Goal: Task Accomplishment & Management: Manage account settings

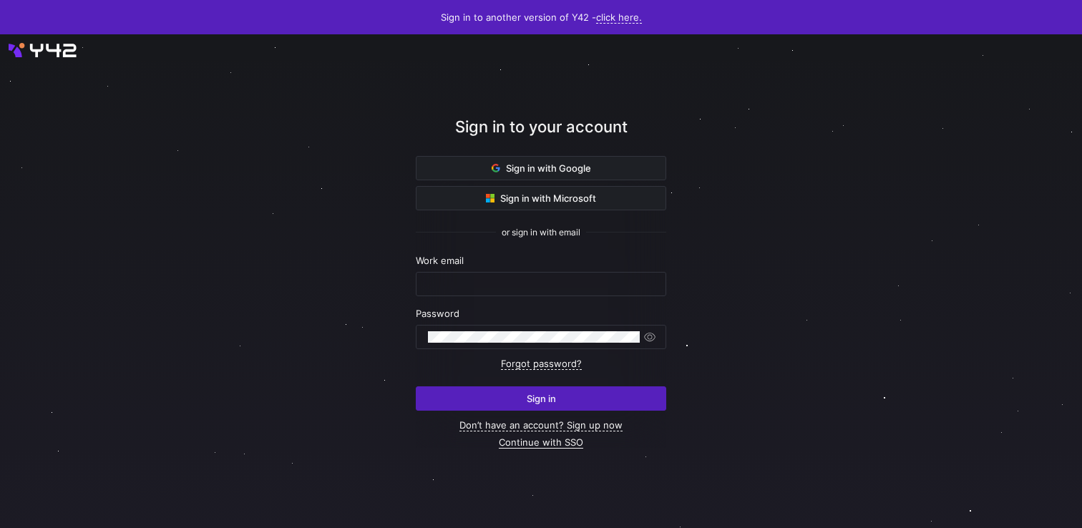
click at [544, 443] on link "Continue with SSO" at bounding box center [541, 442] width 84 height 12
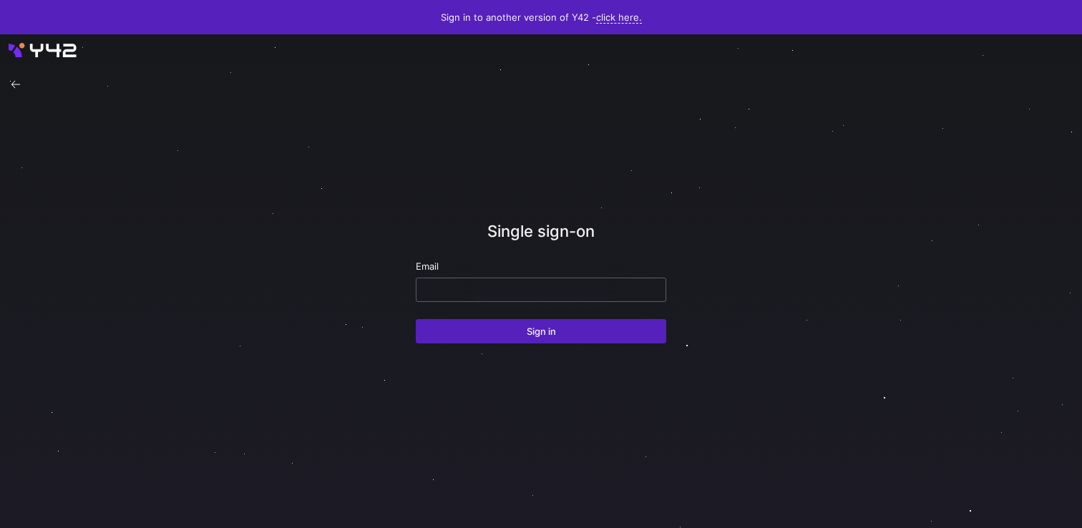
click at [555, 295] on div at bounding box center [541, 289] width 226 height 23
paste input "[EMAIL_ADDRESS][DOMAIN_NAME]"
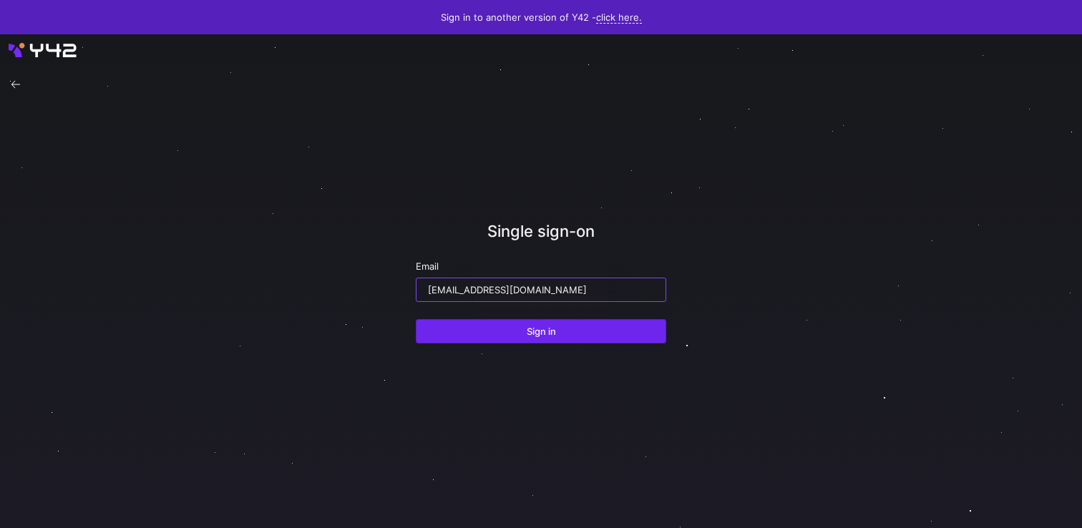
type input "[EMAIL_ADDRESS][DOMAIN_NAME]"
click at [551, 329] on span "Sign in" at bounding box center [540, 330] width 29 height 11
